Goal: Leave review/rating: Leave review/rating

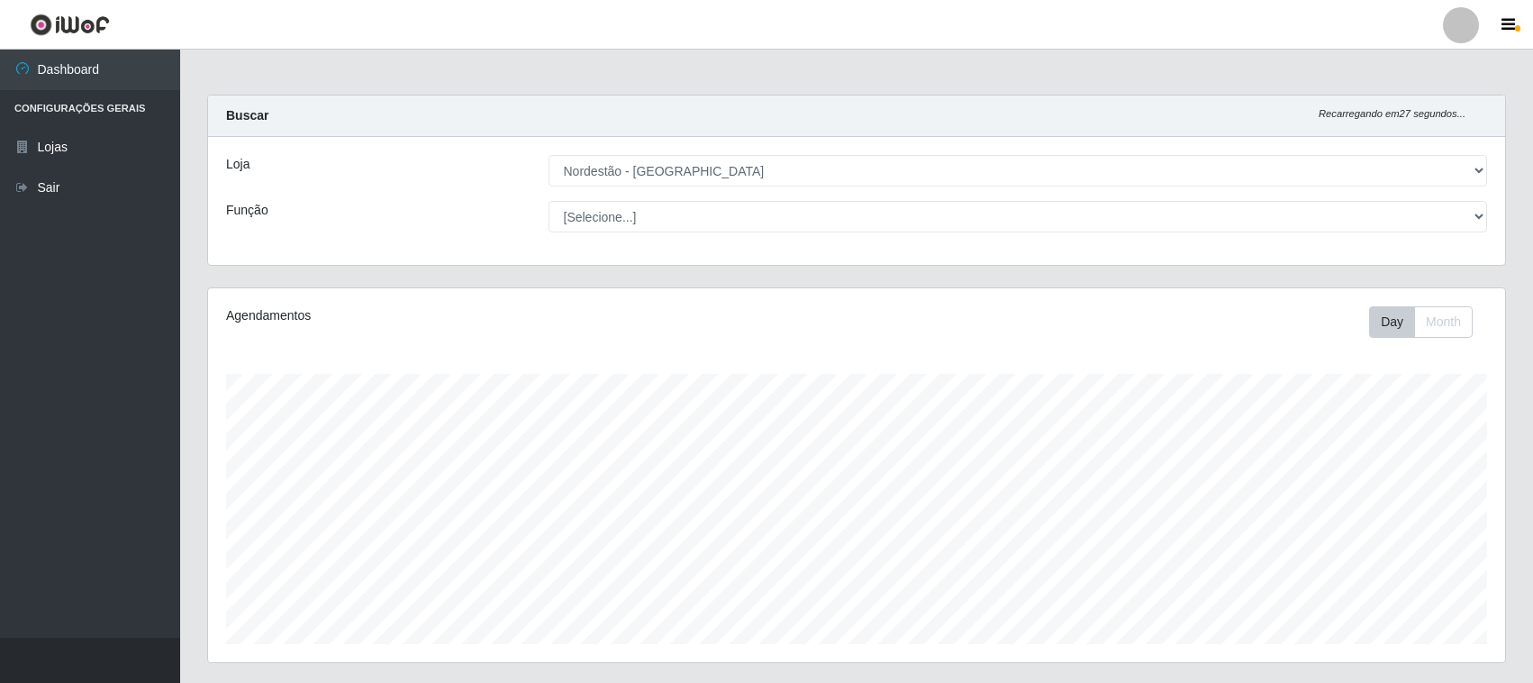
select select "420"
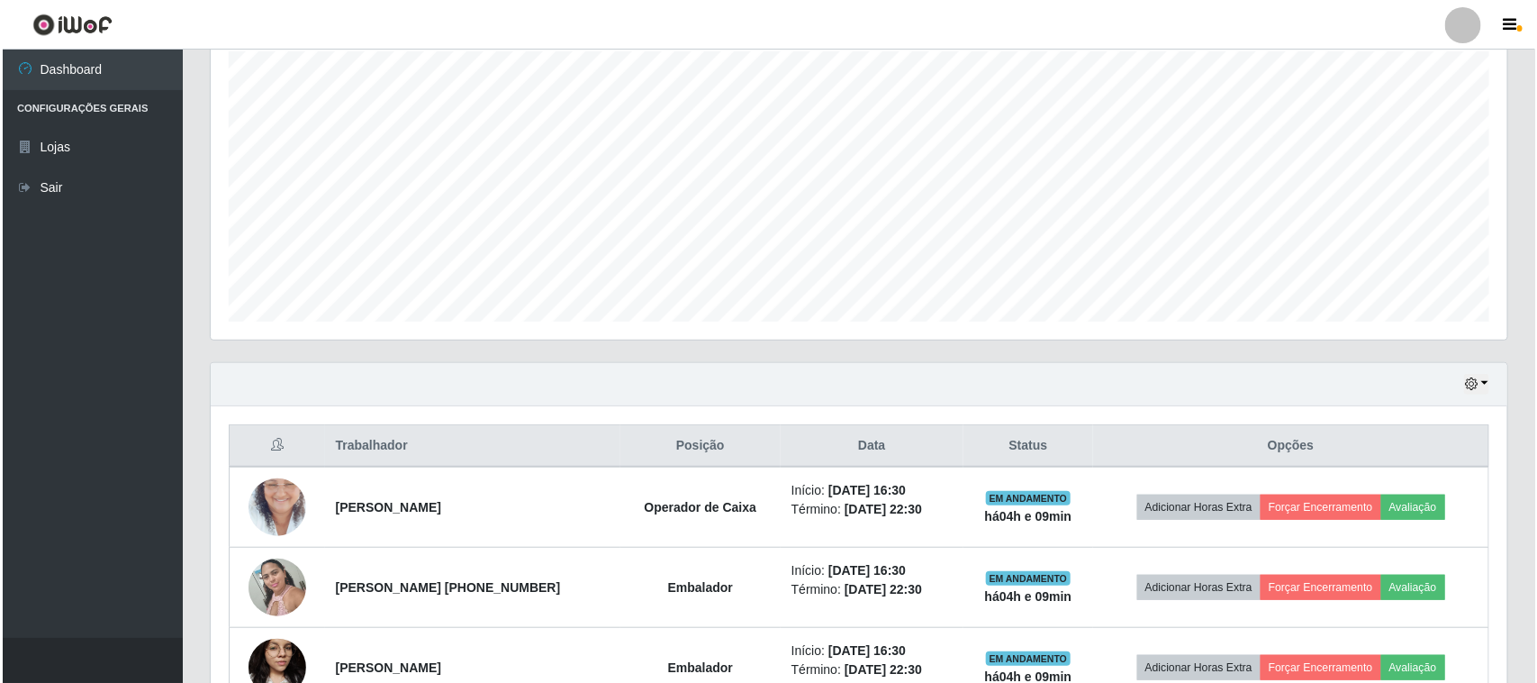
scroll to position [375, 1297]
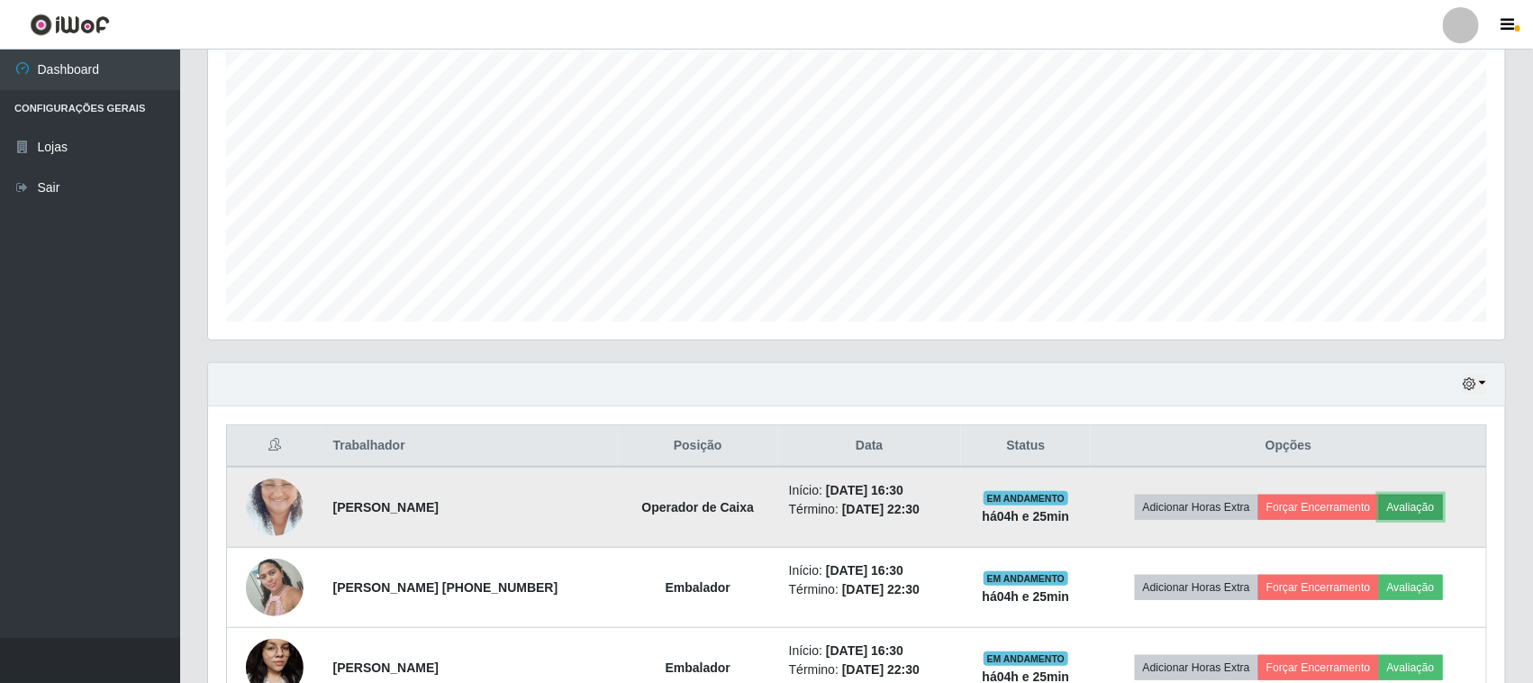
click at [1430, 513] on button "Avaliação" at bounding box center [1411, 506] width 64 height 25
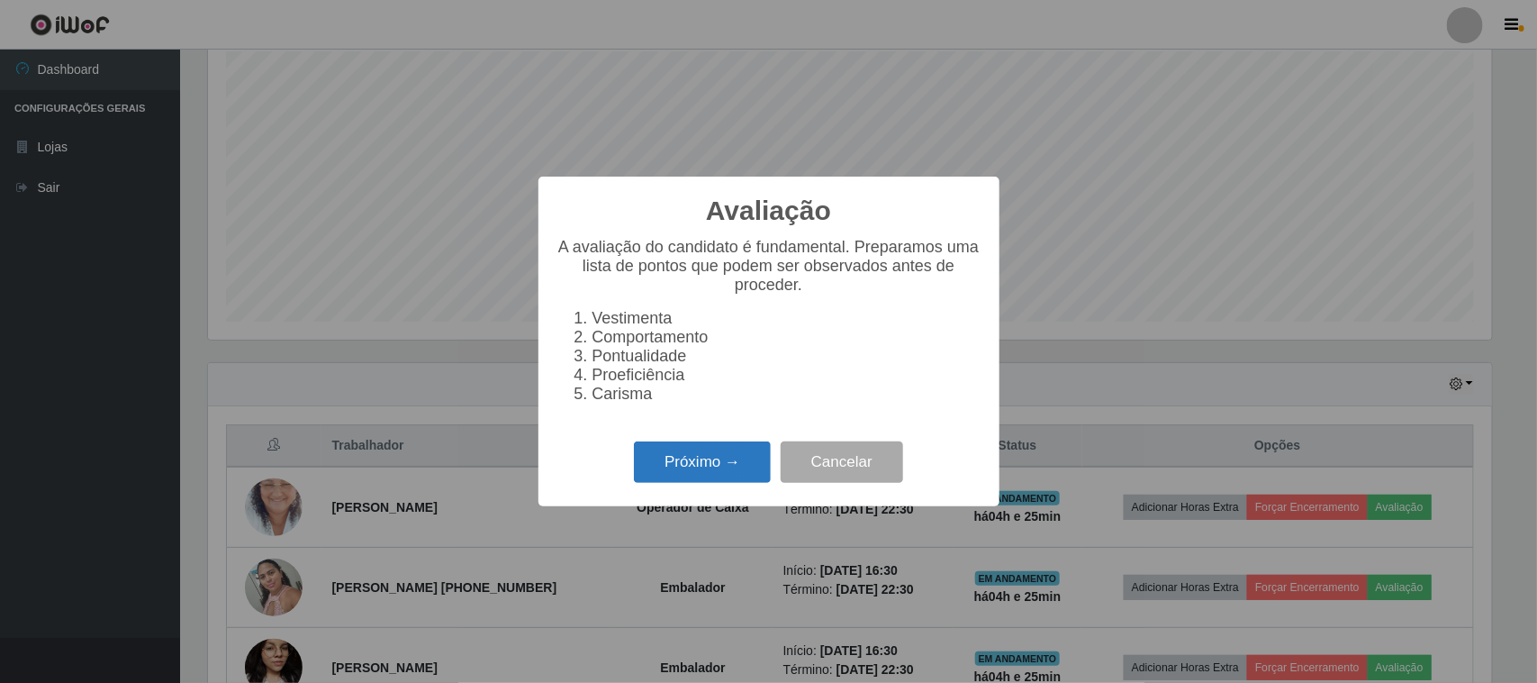
click at [685, 484] on button "Próximo →" at bounding box center [702, 462] width 137 height 42
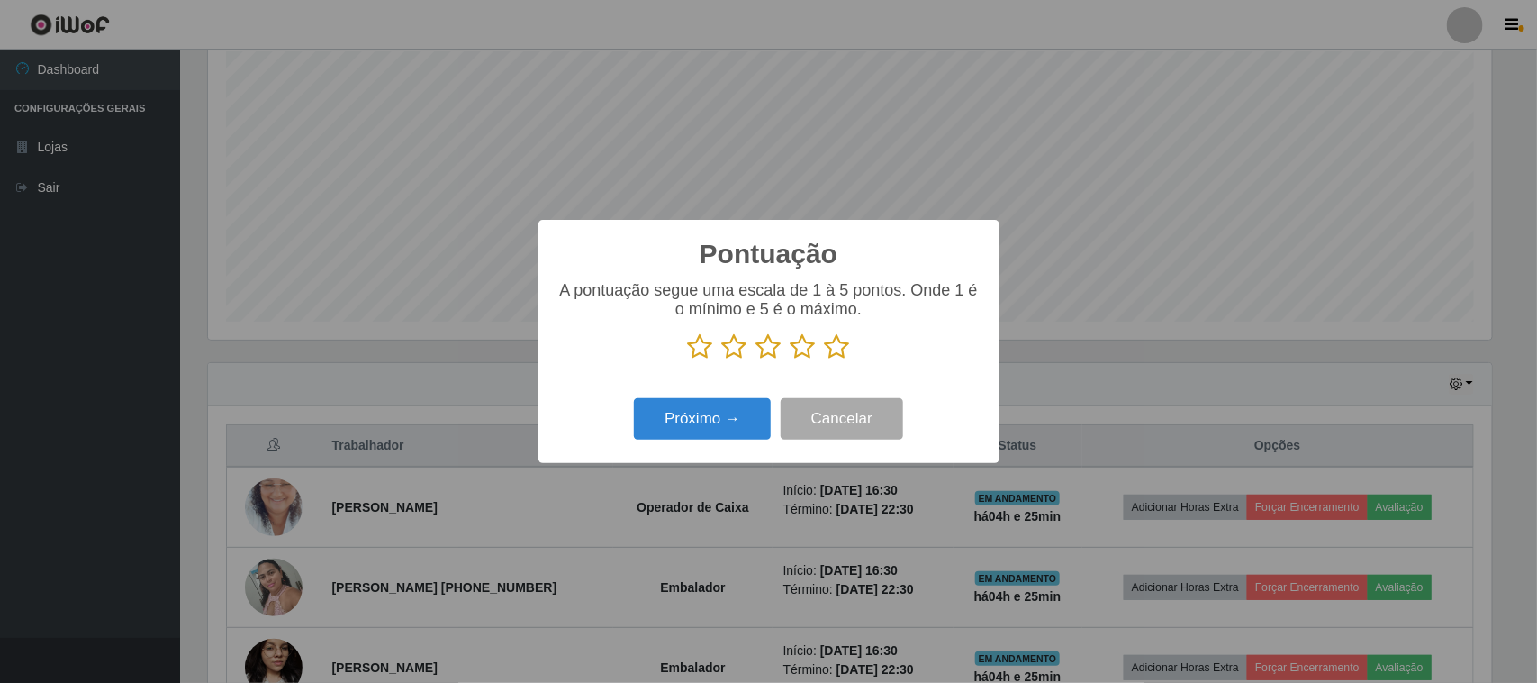
scroll to position [900312, 899401]
click at [843, 347] on icon at bounding box center [837, 346] width 25 height 27
click at [825, 360] on input "radio" at bounding box center [825, 360] width 0 height 0
click at [746, 421] on button "Próximo →" at bounding box center [702, 419] width 137 height 42
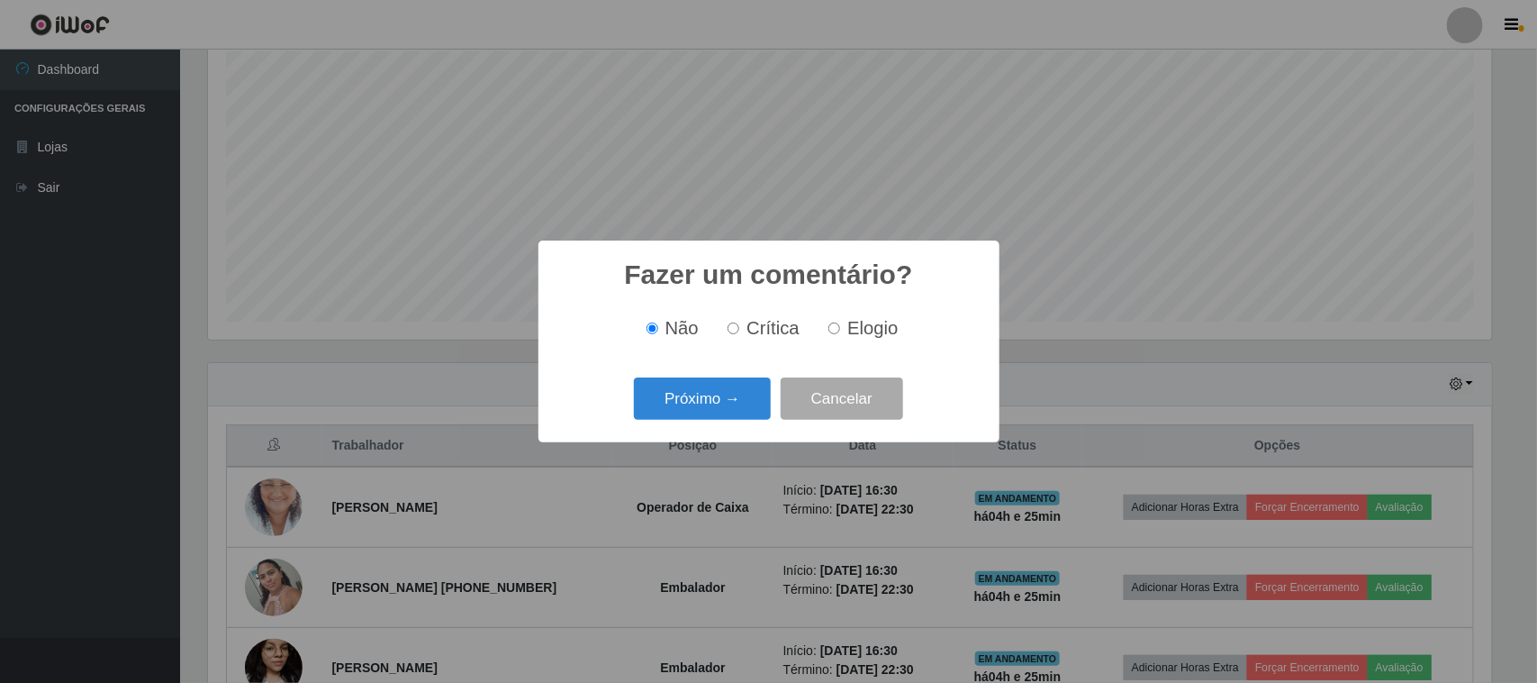
click at [848, 327] on span "Elogio" at bounding box center [873, 328] width 50 height 20
click at [840, 327] on input "Elogio" at bounding box center [835, 328] width 12 height 12
radio input "true"
click at [680, 413] on button "Próximo →" at bounding box center [702, 398] width 137 height 42
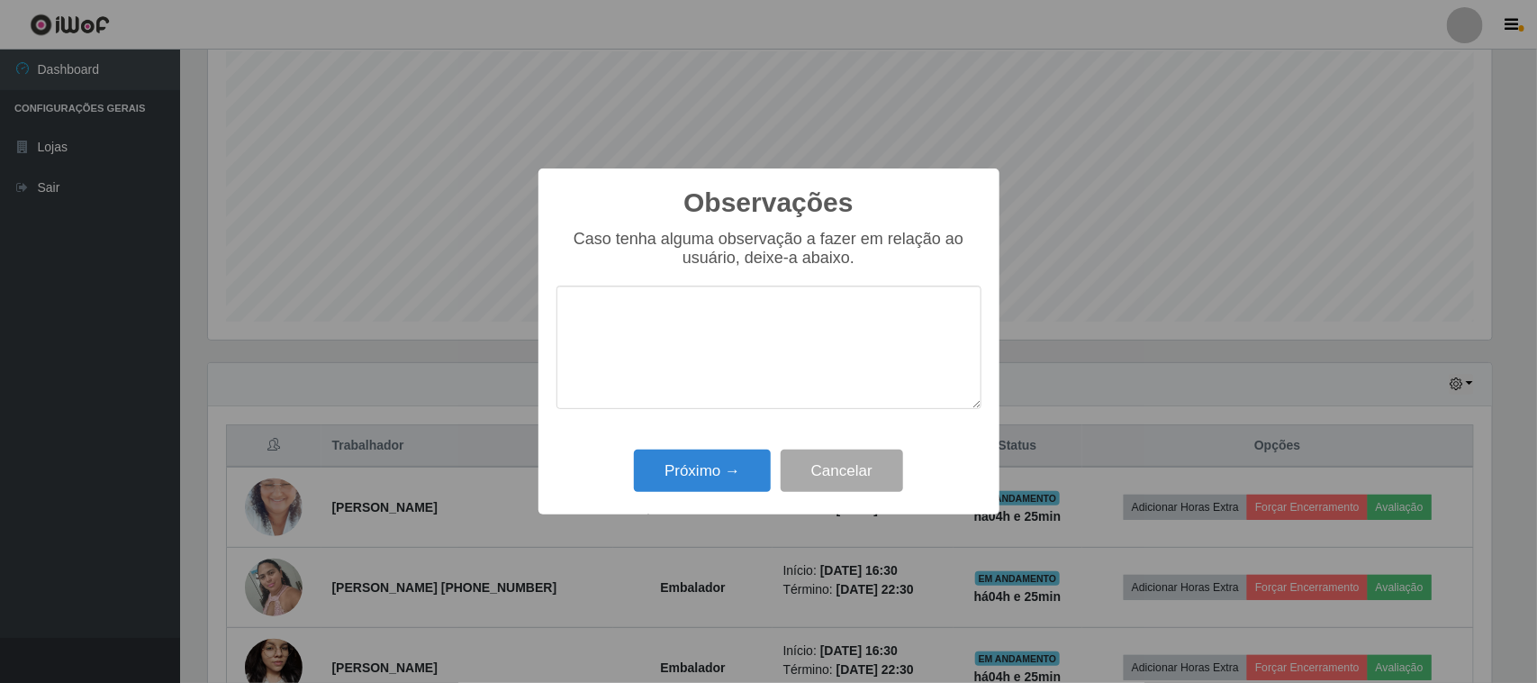
click at [816, 351] on textarea at bounding box center [769, 347] width 425 height 123
type textarea "DESEMPENHA BEM SUA FUNÇÃO"
click at [764, 460] on button "Próximo →" at bounding box center [702, 470] width 137 height 42
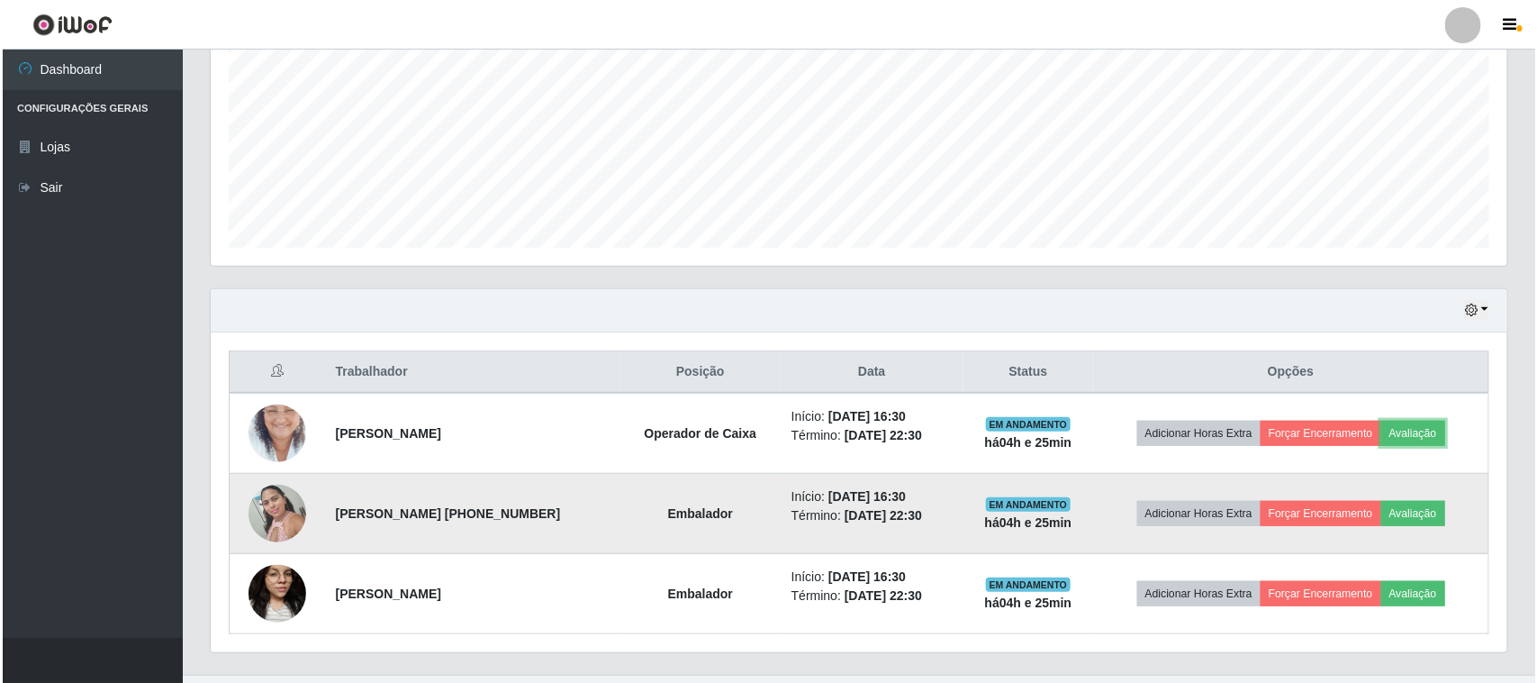
scroll to position [435, 0]
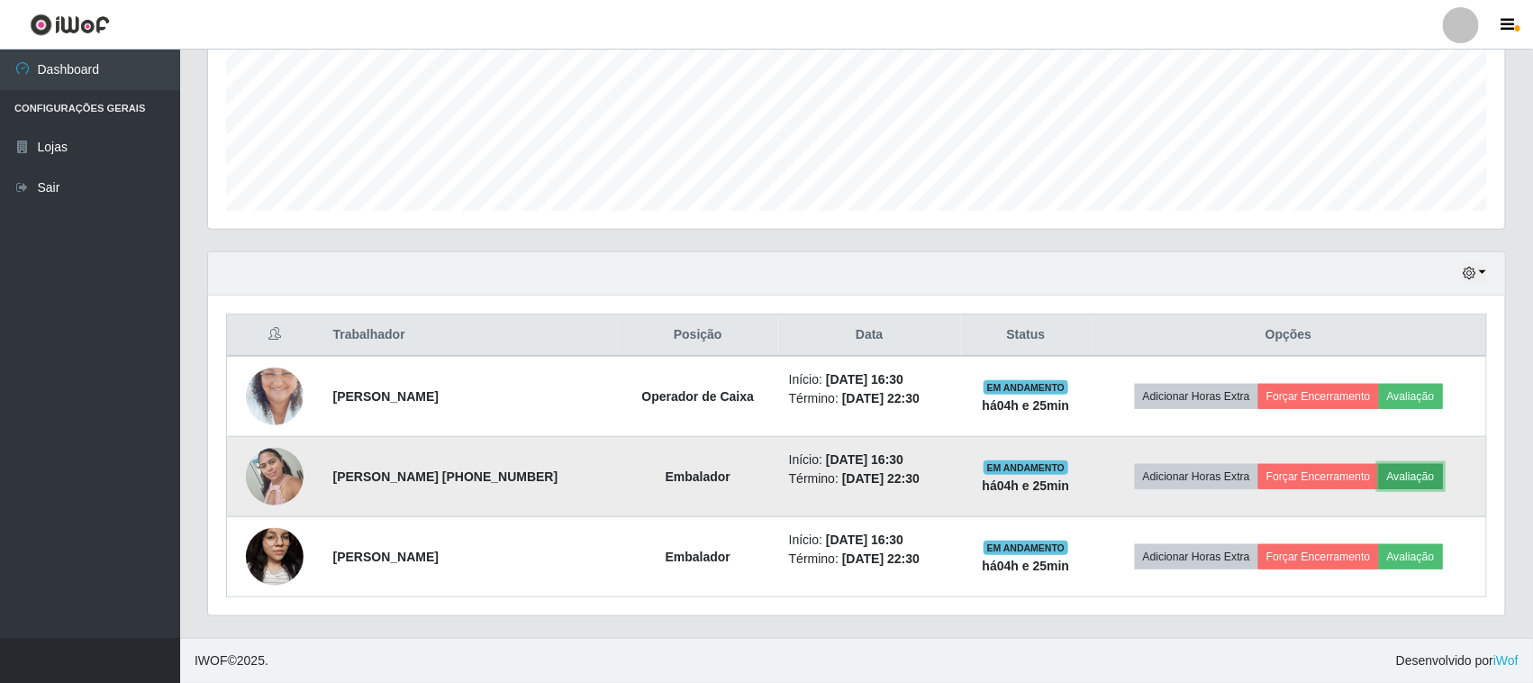
click at [1388, 473] on button "Avaliação" at bounding box center [1411, 476] width 64 height 25
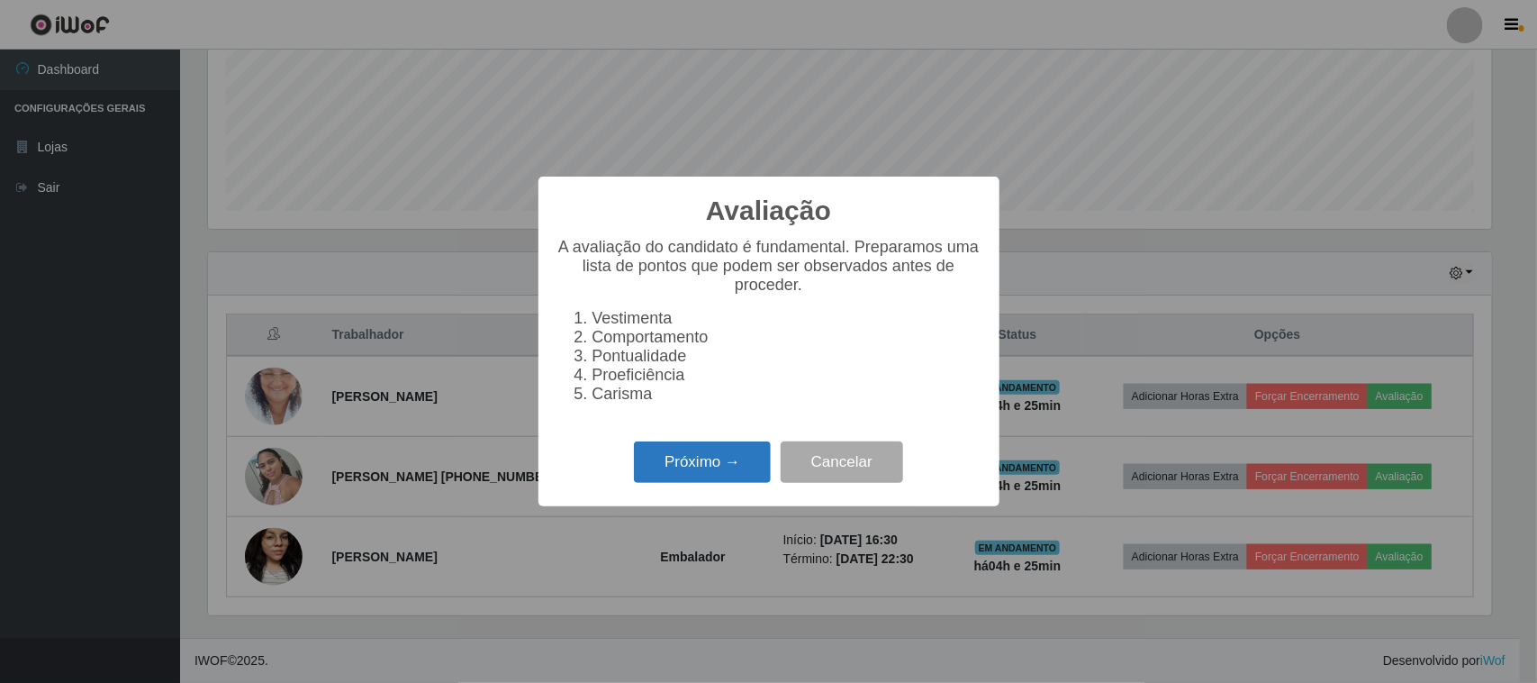
click at [730, 476] on button "Próximo →" at bounding box center [702, 462] width 137 height 42
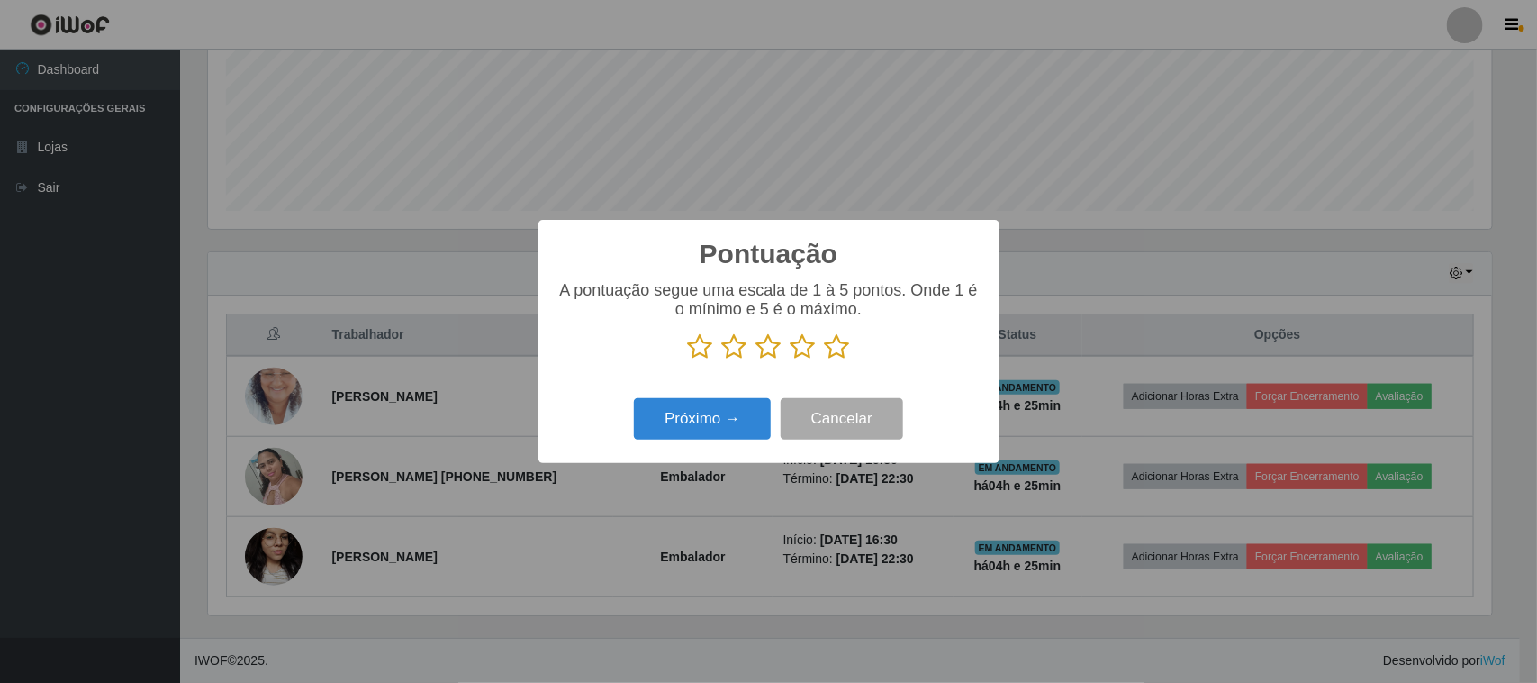
scroll to position [900312, 899401]
click at [836, 340] on icon at bounding box center [837, 346] width 25 height 27
click at [825, 360] on input "radio" at bounding box center [825, 360] width 0 height 0
click at [838, 348] on icon at bounding box center [837, 346] width 25 height 27
click at [825, 360] on input "radio" at bounding box center [825, 360] width 0 height 0
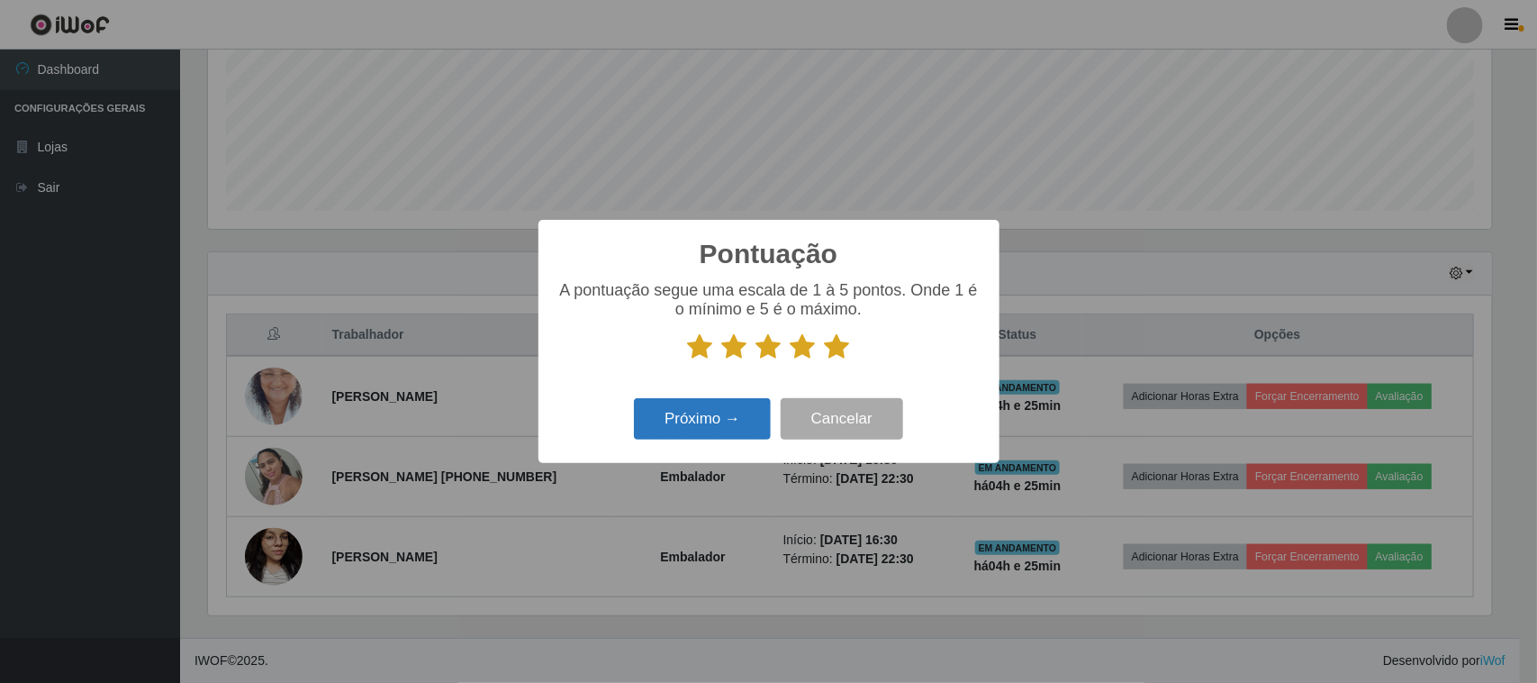
drag, startPoint x: 727, startPoint y: 399, endPoint x: 721, endPoint y: 412, distance: 13.7
click at [727, 402] on div "Próximo → Cancelar" at bounding box center [769, 418] width 425 height 51
click at [721, 412] on button "Próximo →" at bounding box center [702, 419] width 137 height 42
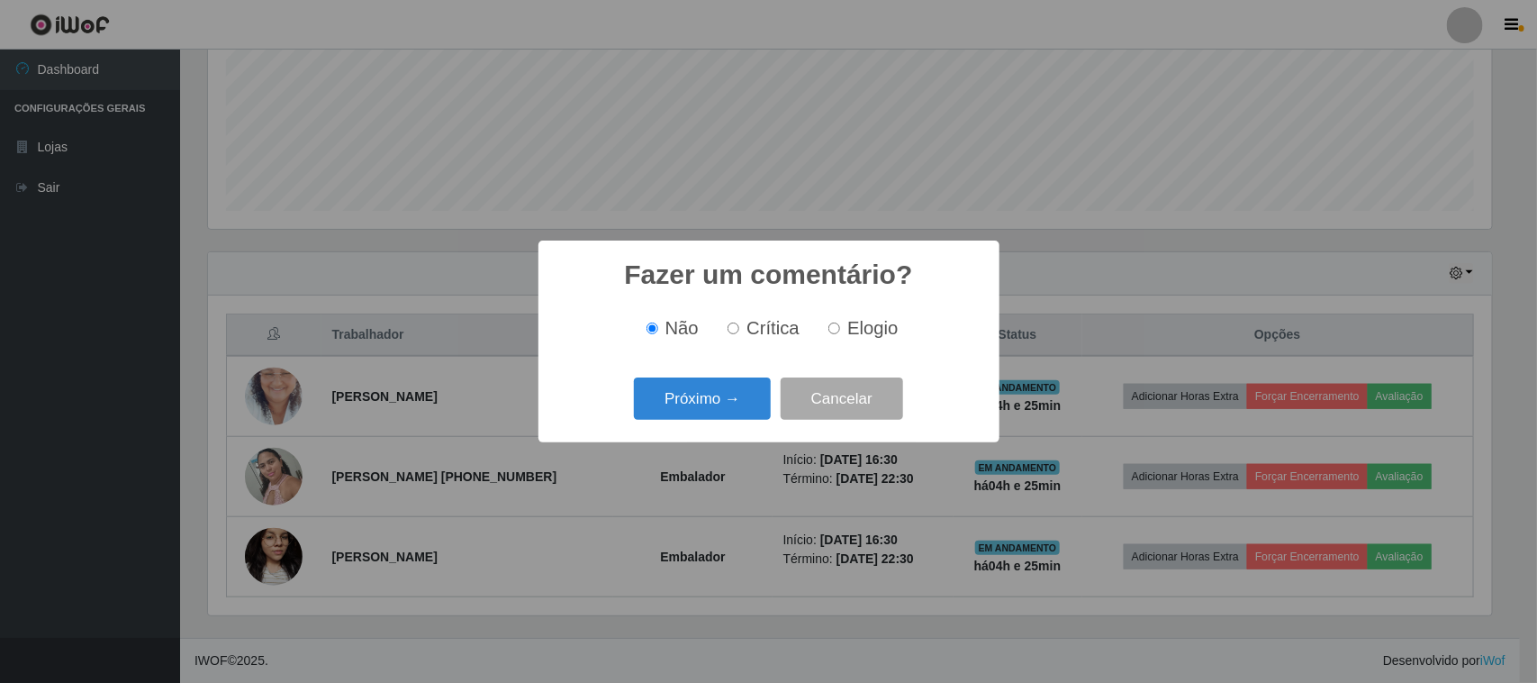
click at [851, 329] on span "Elogio" at bounding box center [873, 328] width 50 height 20
click at [840, 329] on input "Elogio" at bounding box center [835, 328] width 12 height 12
radio input "true"
click at [723, 399] on button "Próximo →" at bounding box center [702, 398] width 137 height 42
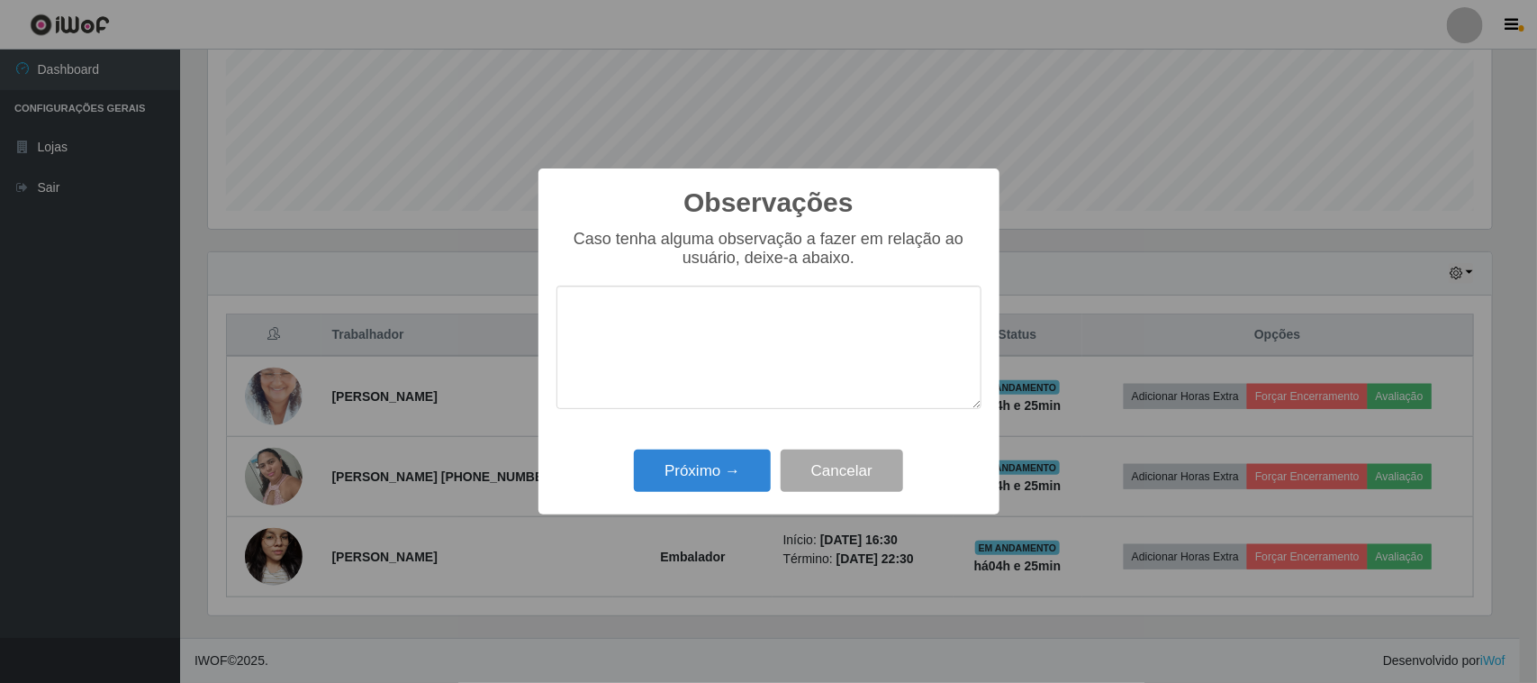
click at [788, 340] on textarea at bounding box center [769, 347] width 425 height 123
type textarea "PONTUAL"
click at [734, 458] on button "Próximo →" at bounding box center [702, 470] width 137 height 42
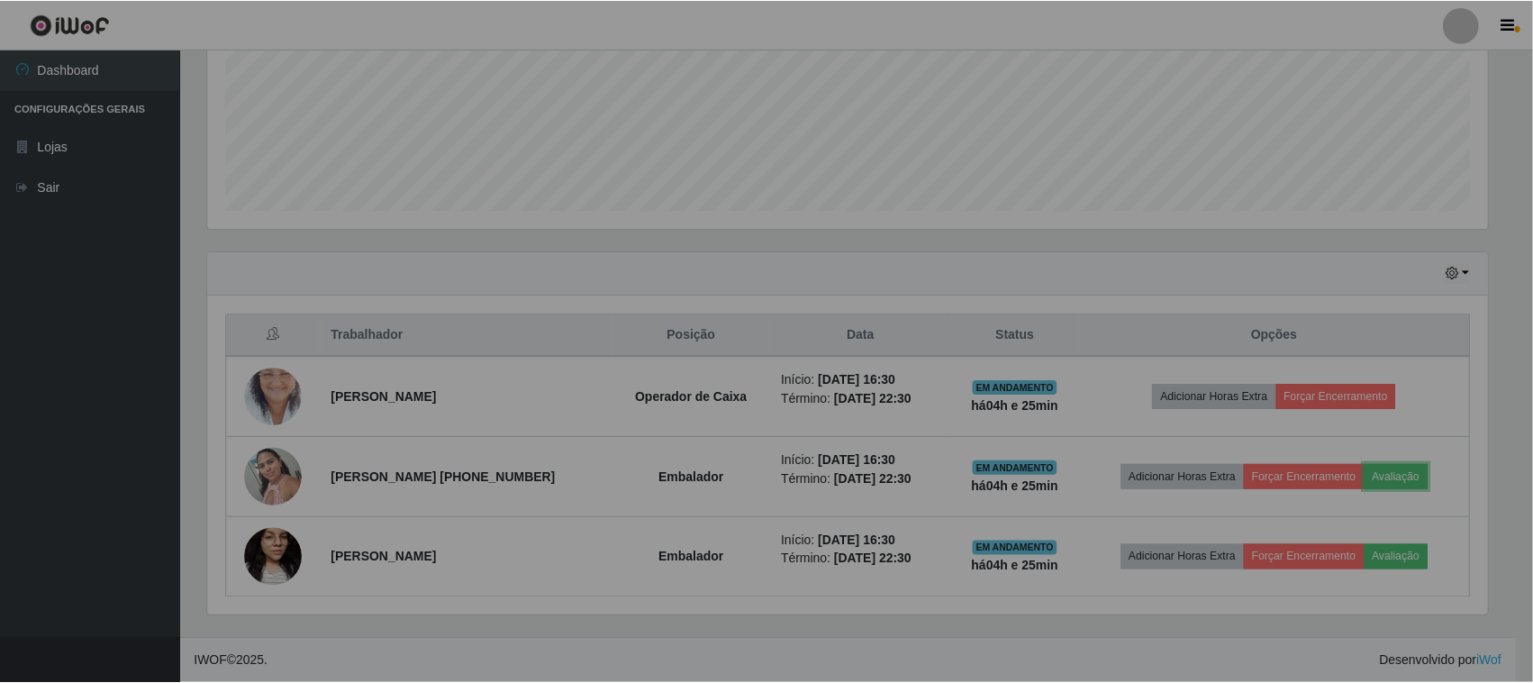
scroll to position [375, 1297]
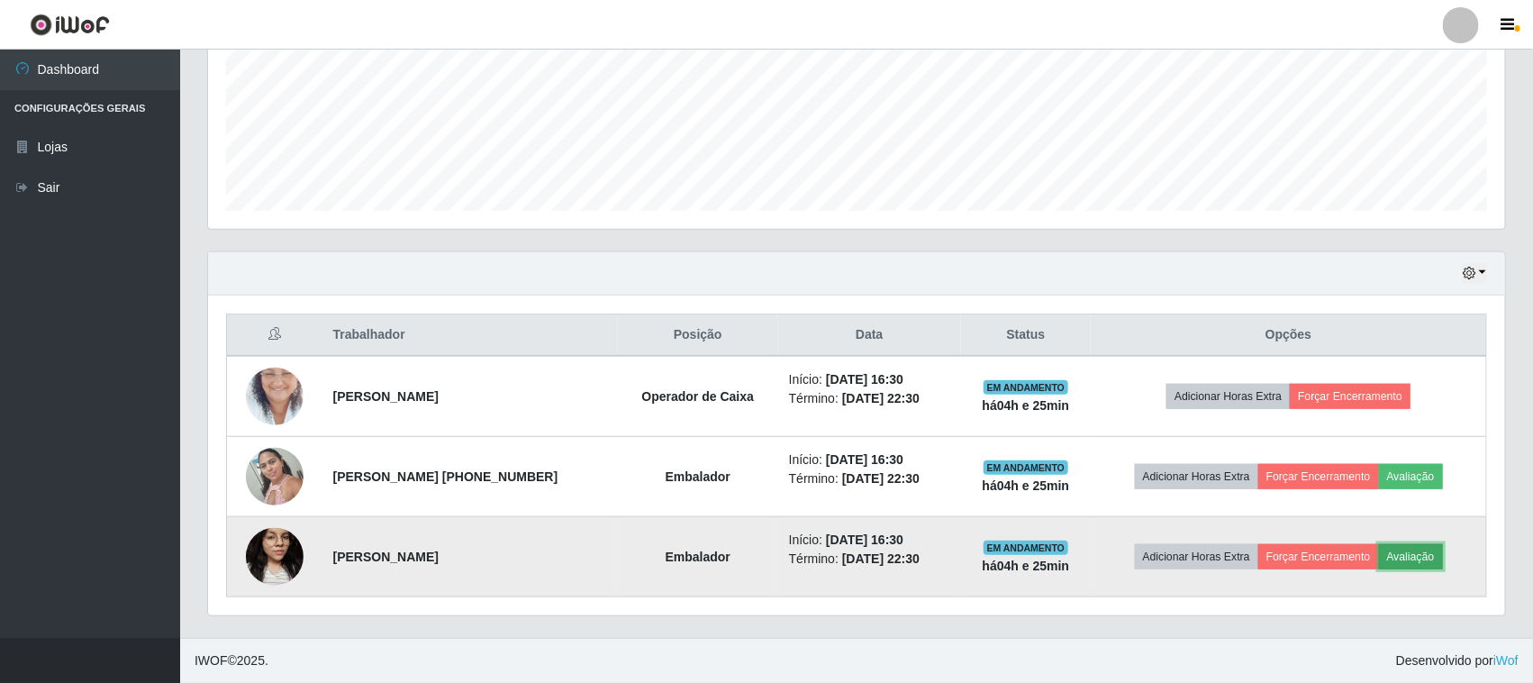
click at [1423, 558] on button "Avaliação" at bounding box center [1411, 556] width 64 height 25
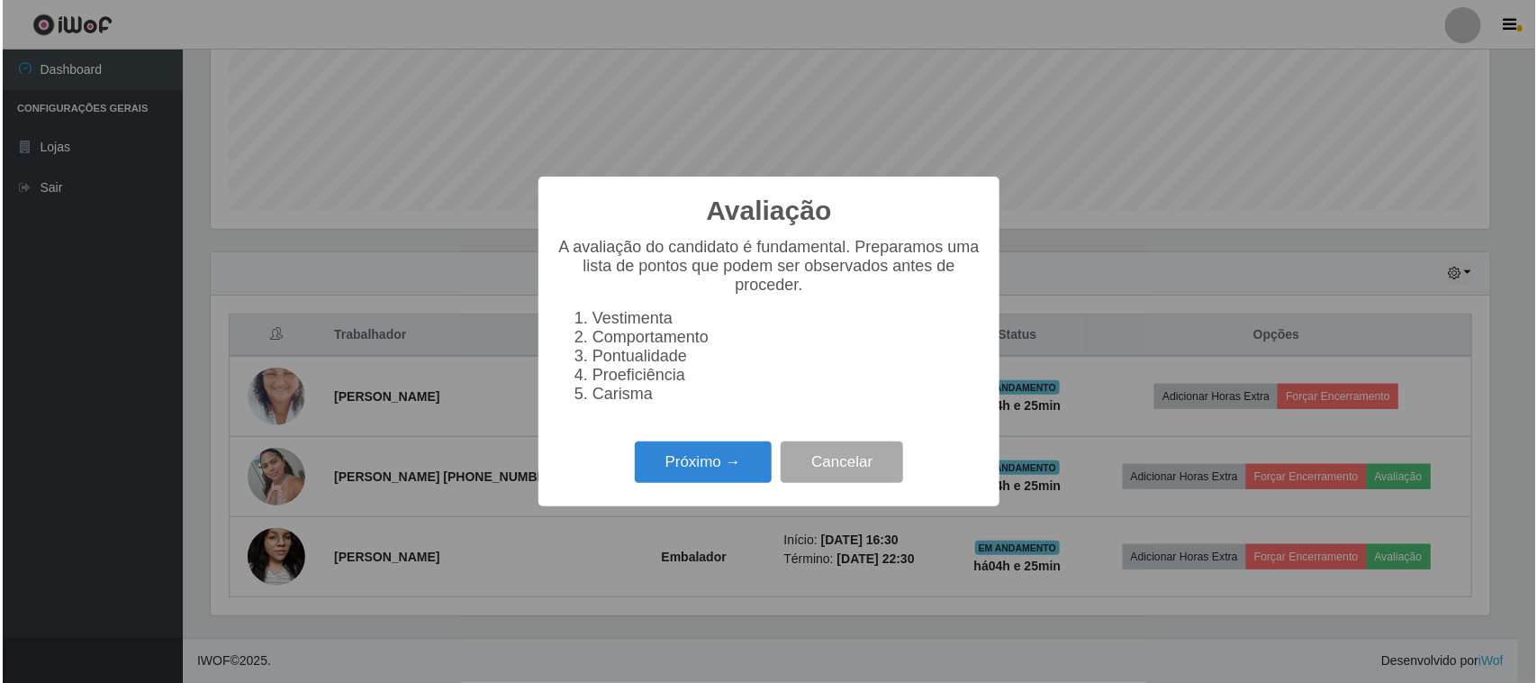
scroll to position [375, 1284]
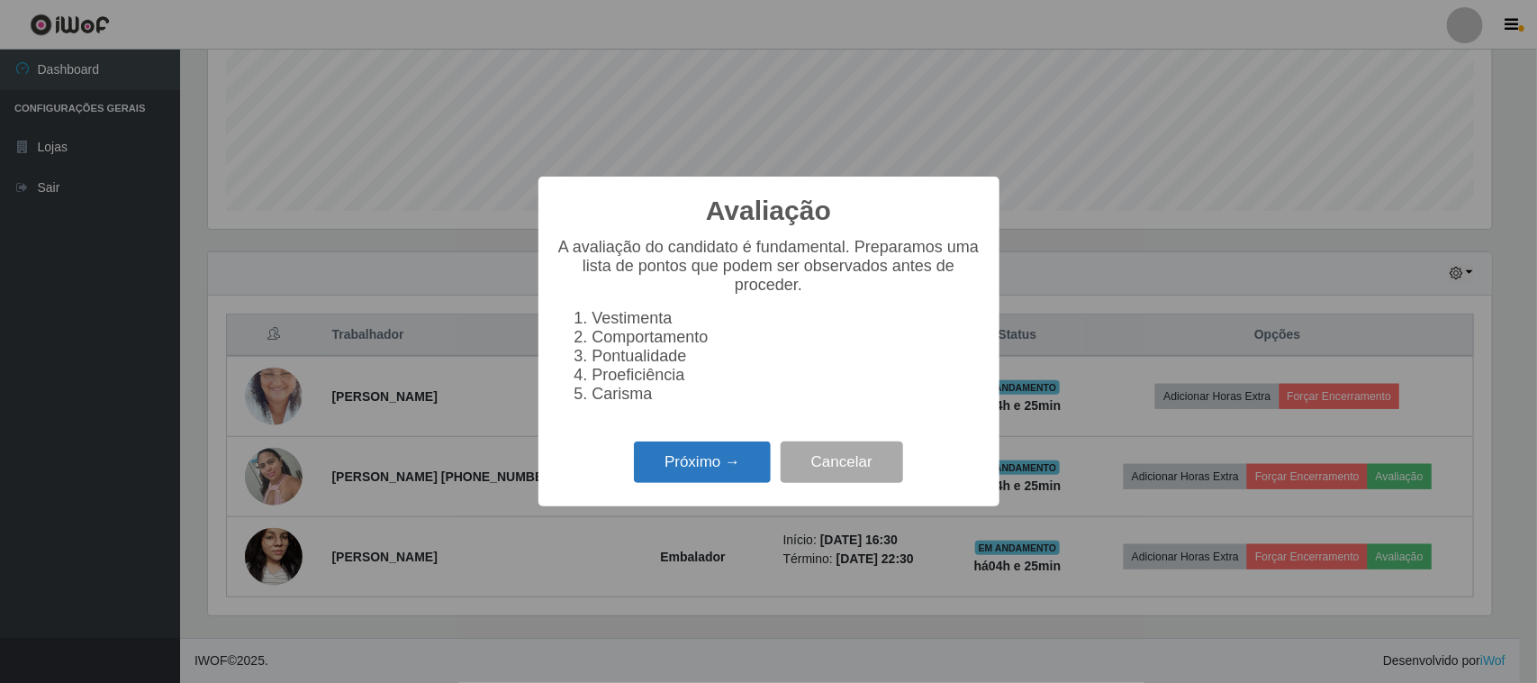
click at [682, 476] on button "Próximo →" at bounding box center [702, 462] width 137 height 42
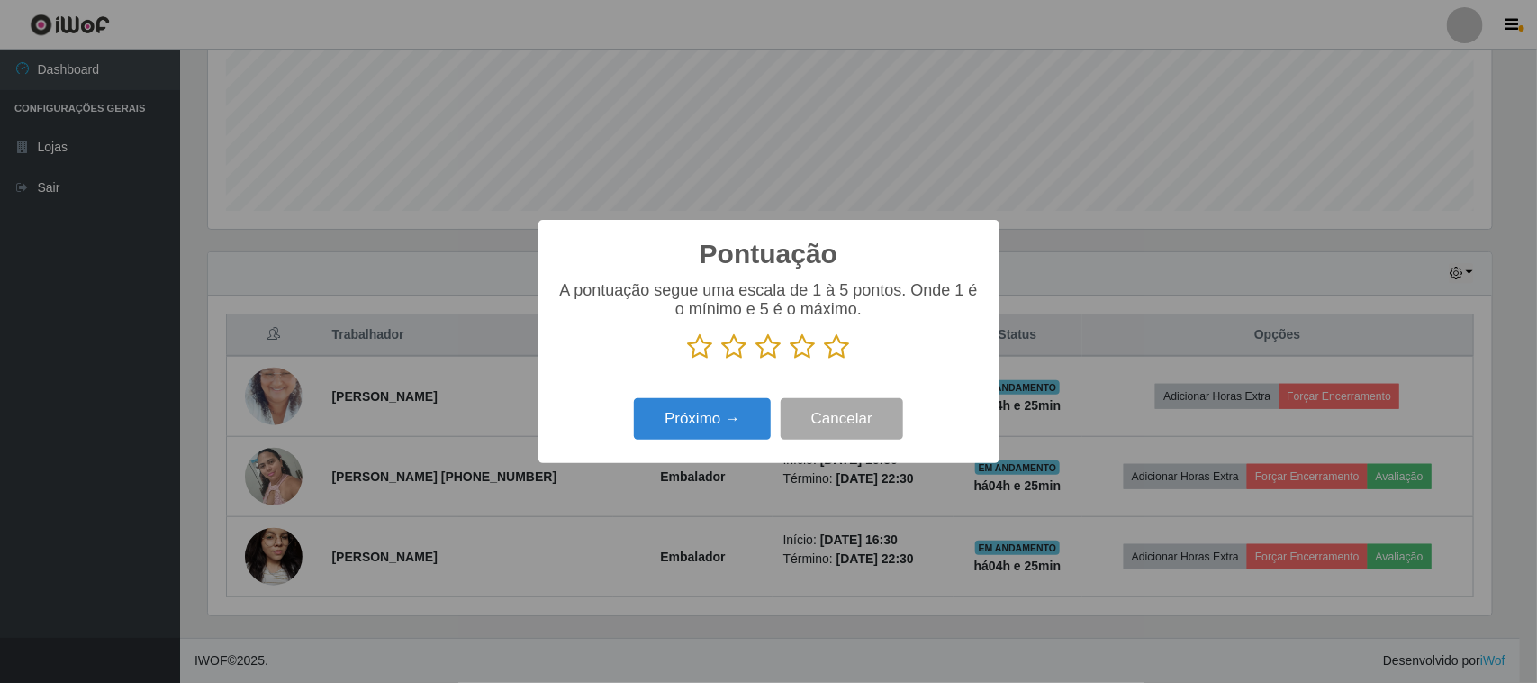
click at [848, 349] on icon at bounding box center [837, 346] width 25 height 27
click at [825, 360] on input "radio" at bounding box center [825, 360] width 0 height 0
click at [835, 358] on icon at bounding box center [837, 346] width 25 height 27
click at [825, 360] on input "radio" at bounding box center [825, 360] width 0 height 0
click at [731, 410] on button "Próximo →" at bounding box center [702, 419] width 137 height 42
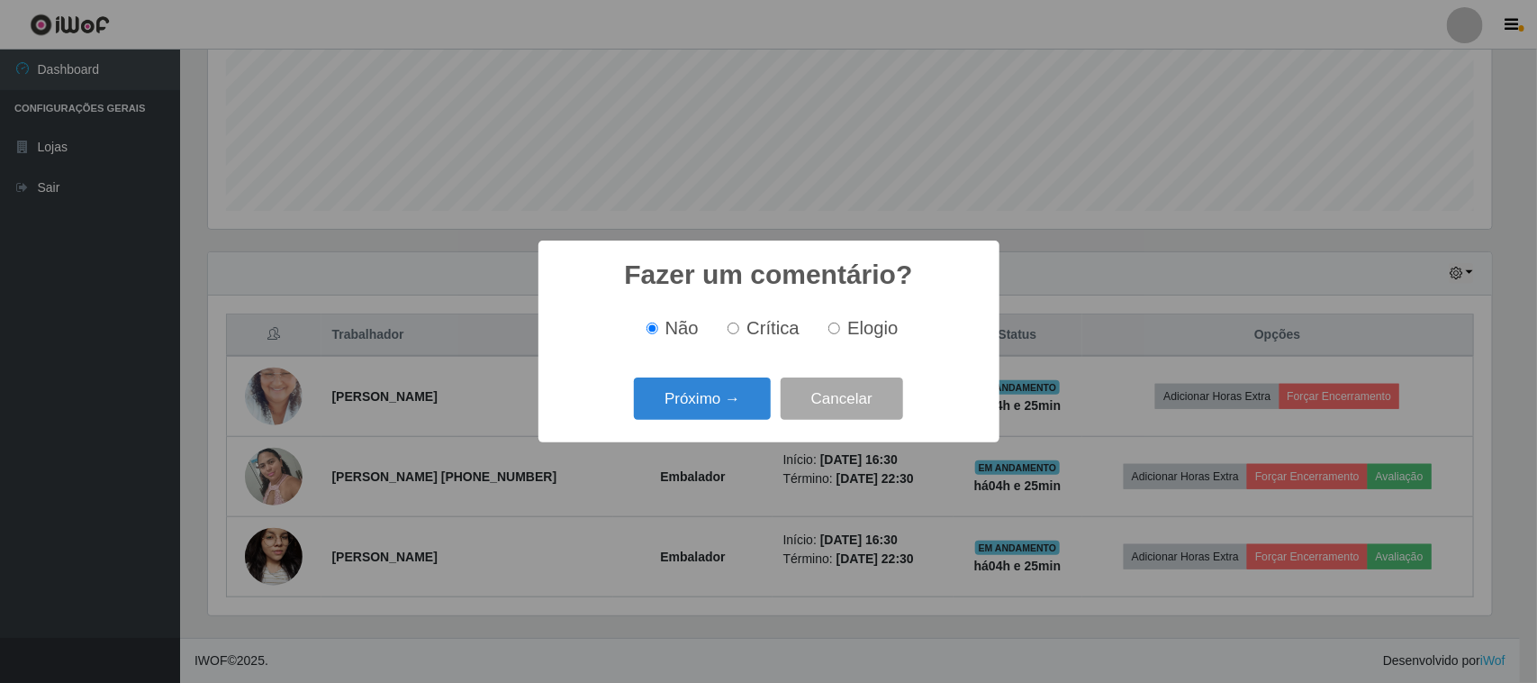
click at [851, 325] on span "Elogio" at bounding box center [873, 328] width 50 height 20
click at [840, 325] on input "Elogio" at bounding box center [835, 328] width 12 height 12
radio input "true"
click at [692, 401] on button "Próximo →" at bounding box center [702, 398] width 137 height 42
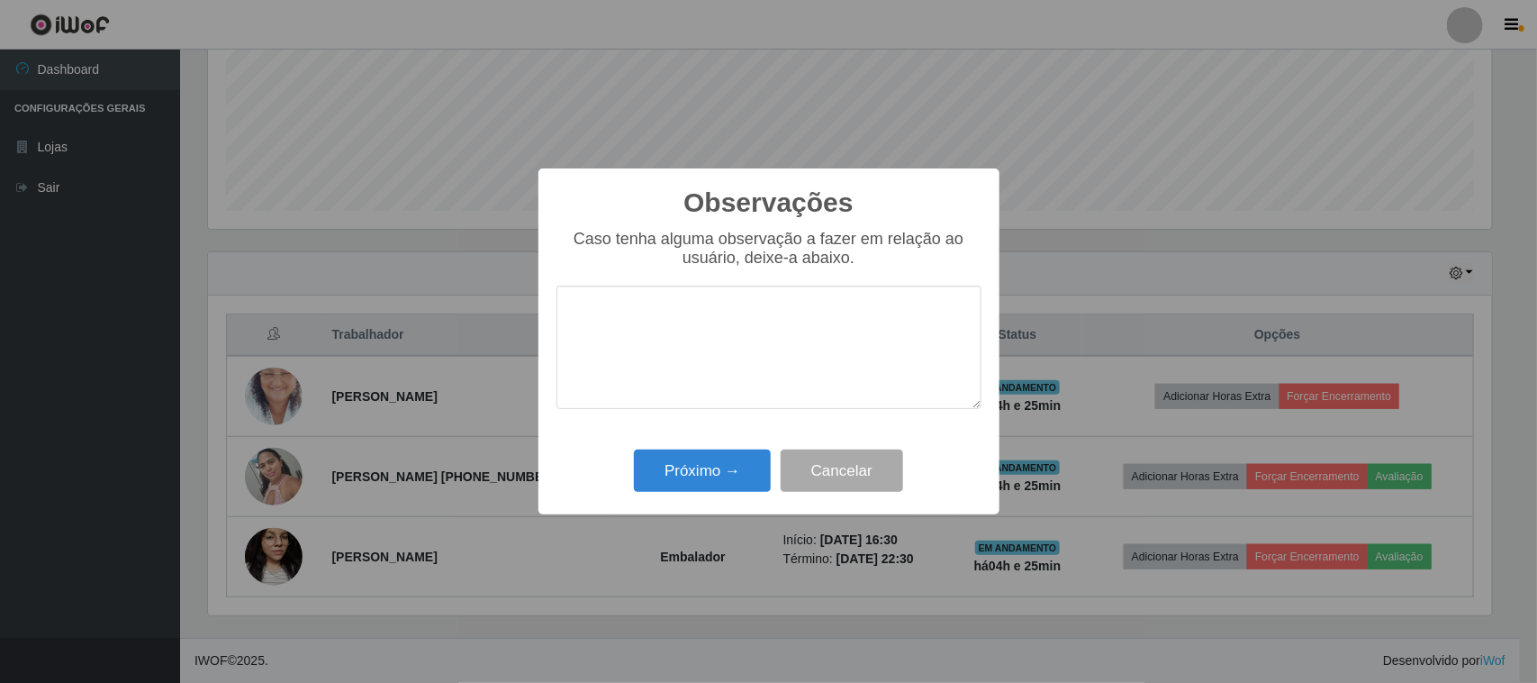
click at [775, 321] on textarea at bounding box center [769, 347] width 425 height 123
type textarea "PONTUAL"
click at [727, 488] on button "Próximo →" at bounding box center [702, 470] width 137 height 42
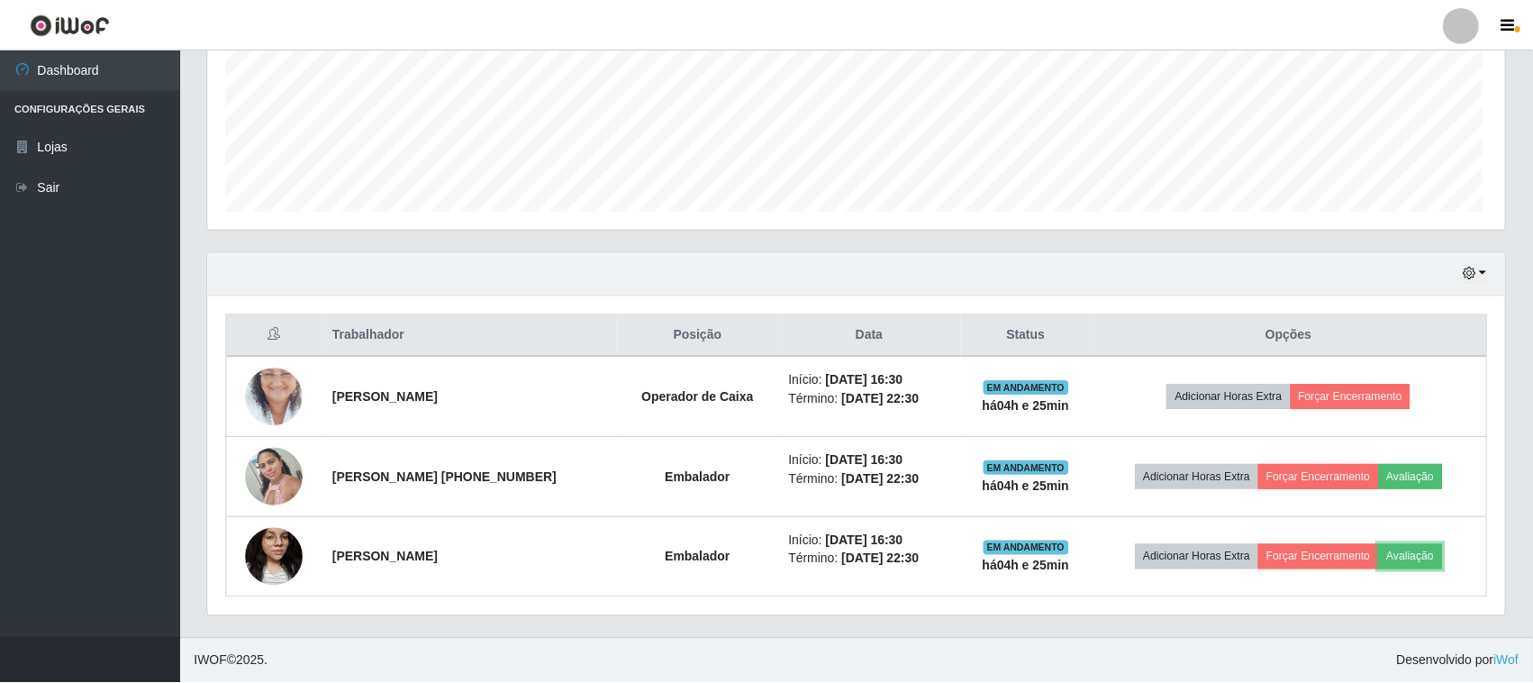
scroll to position [375, 1297]
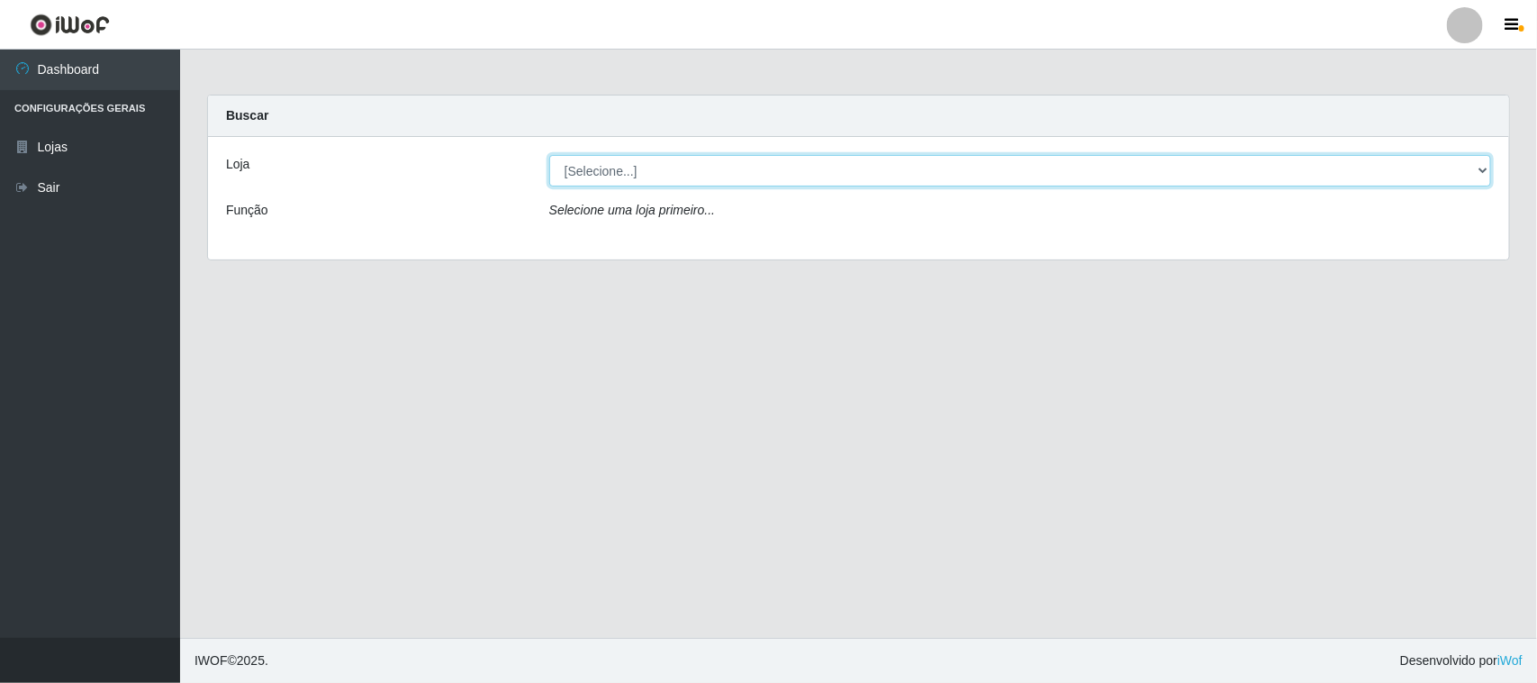
click at [1020, 173] on select "[Selecione...] Nordestão - [GEOGRAPHIC_DATA]" at bounding box center [1020, 171] width 942 height 32
select select "420"
click at [549, 155] on select "[Selecione...] Nordestão - [GEOGRAPHIC_DATA]" at bounding box center [1020, 171] width 942 height 32
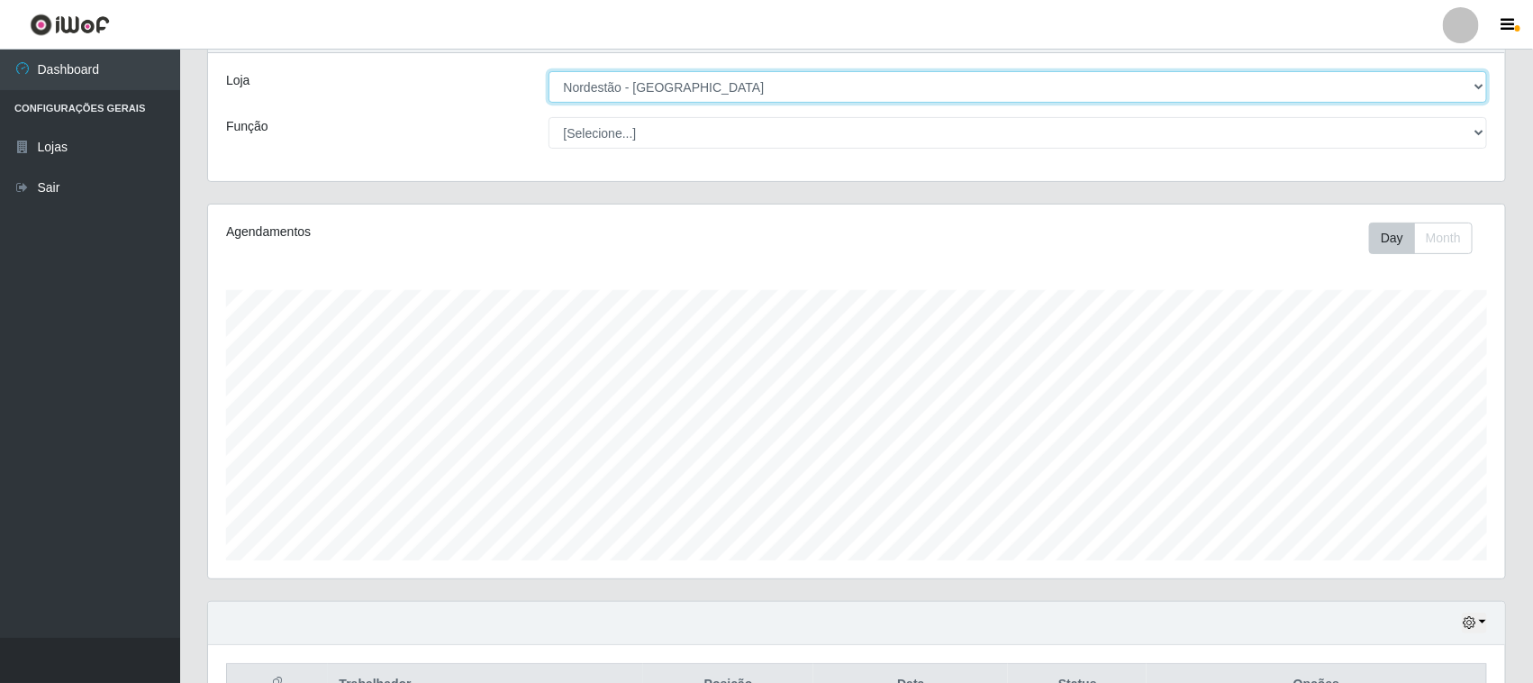
scroll to position [435, 0]
